Goal: Information Seeking & Learning: Learn about a topic

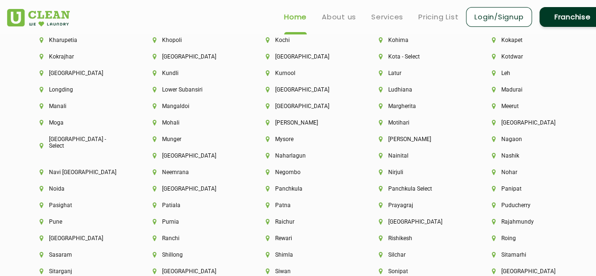
scroll to position [2341, 0]
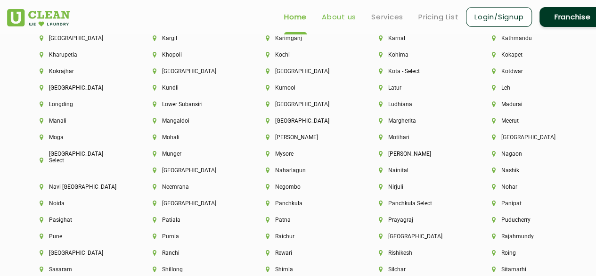
click at [340, 15] on link "About us" at bounding box center [339, 16] width 34 height 11
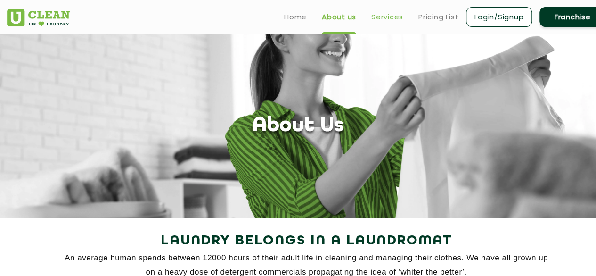
click at [384, 16] on link "Services" at bounding box center [387, 16] width 32 height 11
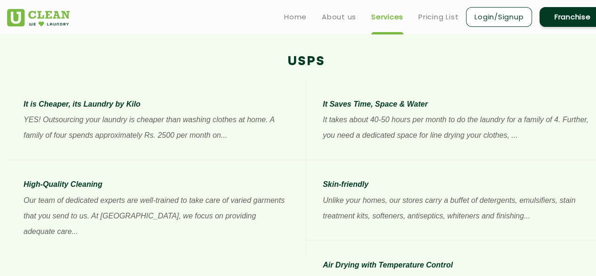
scroll to position [432, 0]
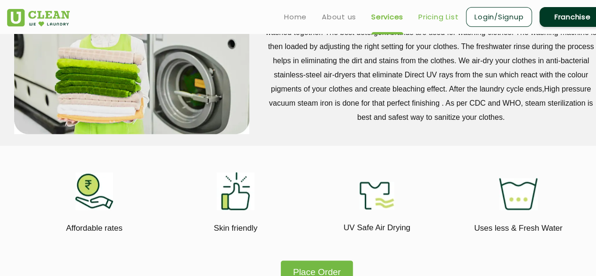
click at [440, 16] on link "Pricing List" at bounding box center [438, 16] width 40 height 11
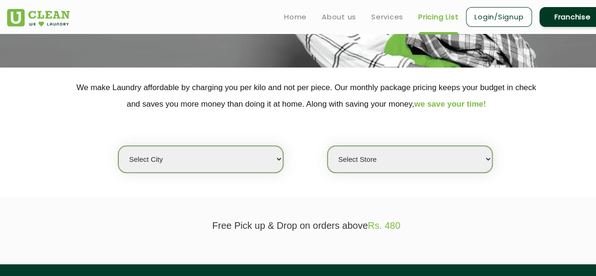
scroll to position [151, 0]
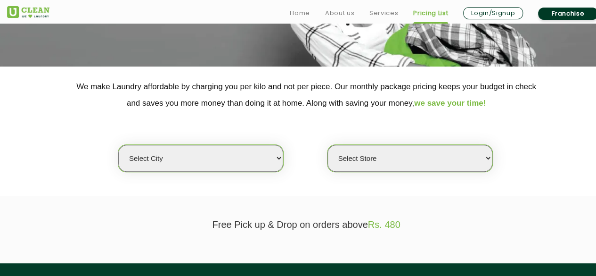
click at [241, 160] on select "Select city [GEOGRAPHIC_DATA] [GEOGRAPHIC_DATA] [GEOGRAPHIC_DATA] [GEOGRAPHIC_D…" at bounding box center [200, 158] width 165 height 27
select select "35"
click at [118, 145] on select "Select city [GEOGRAPHIC_DATA] [GEOGRAPHIC_DATA] [GEOGRAPHIC_DATA] [GEOGRAPHIC_D…" at bounding box center [200, 158] width 165 height 27
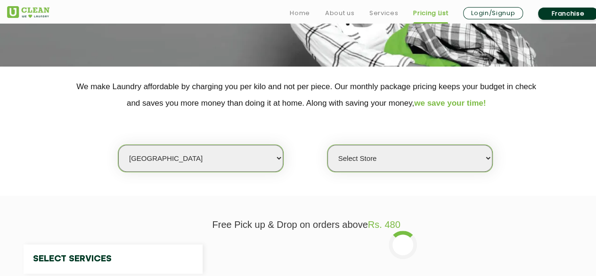
select select "0"
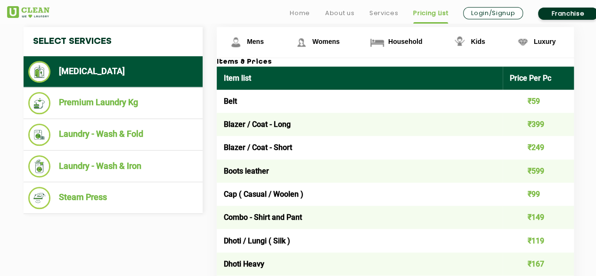
scroll to position [371, 0]
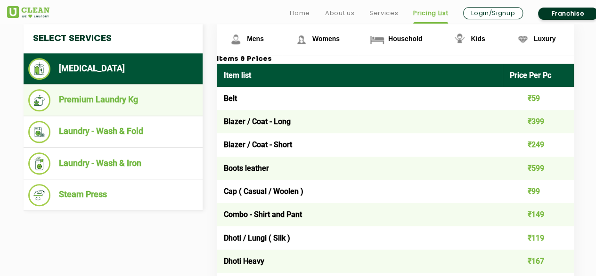
click at [105, 100] on li "Premium Laundry Kg" at bounding box center [113, 100] width 170 height 22
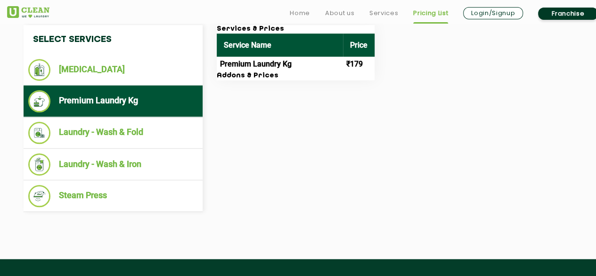
scroll to position [371, 0]
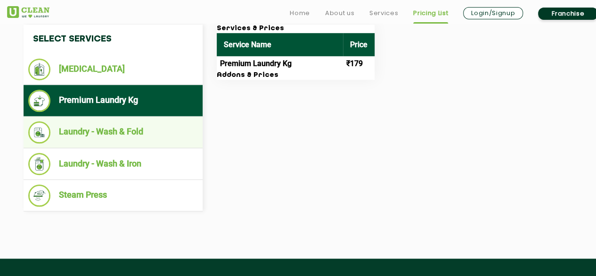
click at [131, 130] on li "Laundry - Wash & Fold" at bounding box center [113, 132] width 170 height 22
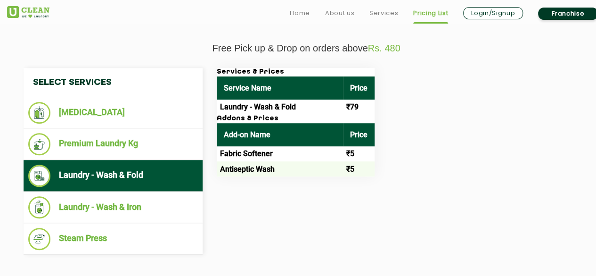
scroll to position [350, 0]
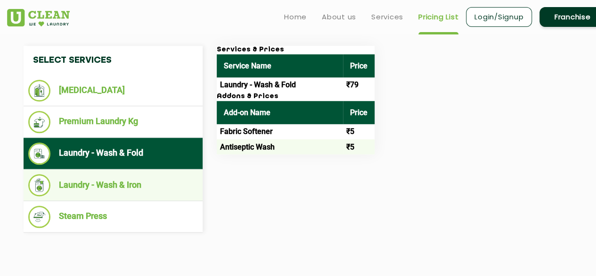
click at [132, 186] on li "Laundry - Wash & Iron" at bounding box center [113, 185] width 170 height 22
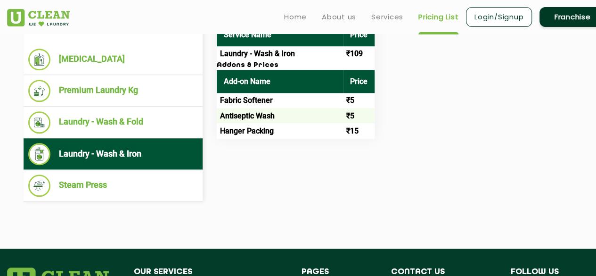
scroll to position [382, 0]
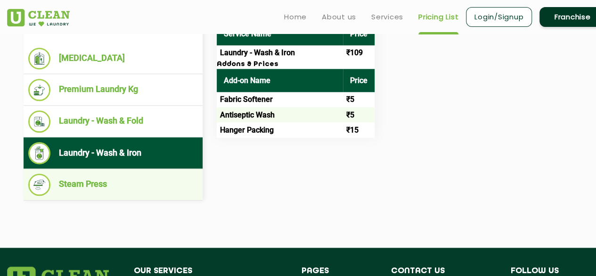
click at [116, 177] on li "Steam Press" at bounding box center [113, 184] width 170 height 22
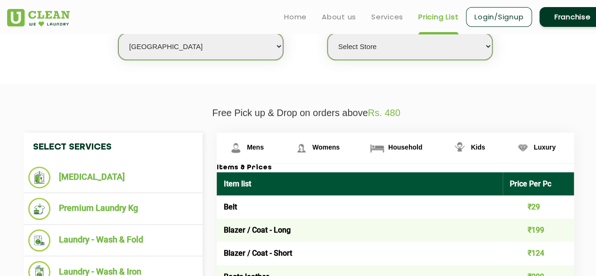
scroll to position [261, 0]
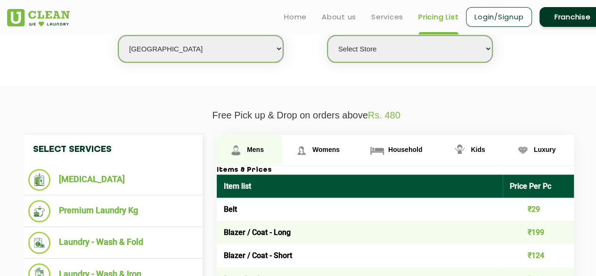
click at [254, 148] on span "Mens" at bounding box center [255, 150] width 17 height 8
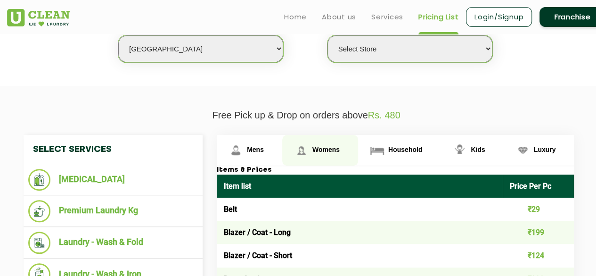
click at [330, 150] on span "Womens" at bounding box center [325, 150] width 27 height 8
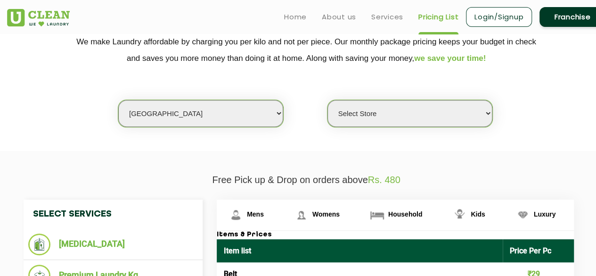
scroll to position [229, 0]
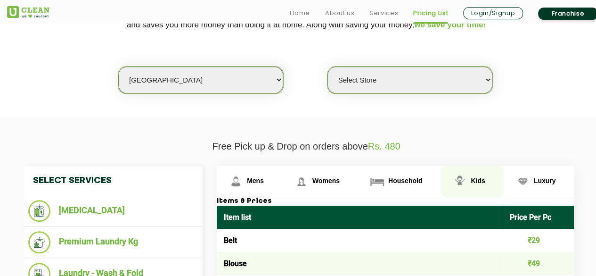
click at [476, 180] on span "Kids" at bounding box center [478, 181] width 14 height 8
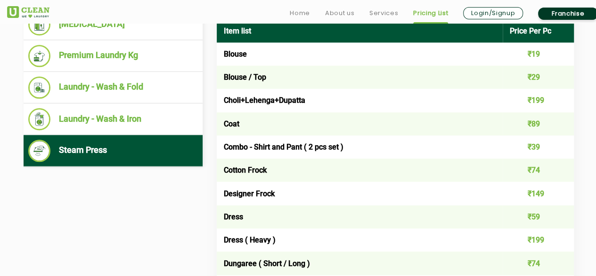
scroll to position [417, 0]
